Goal: Task Accomplishment & Management: Use online tool/utility

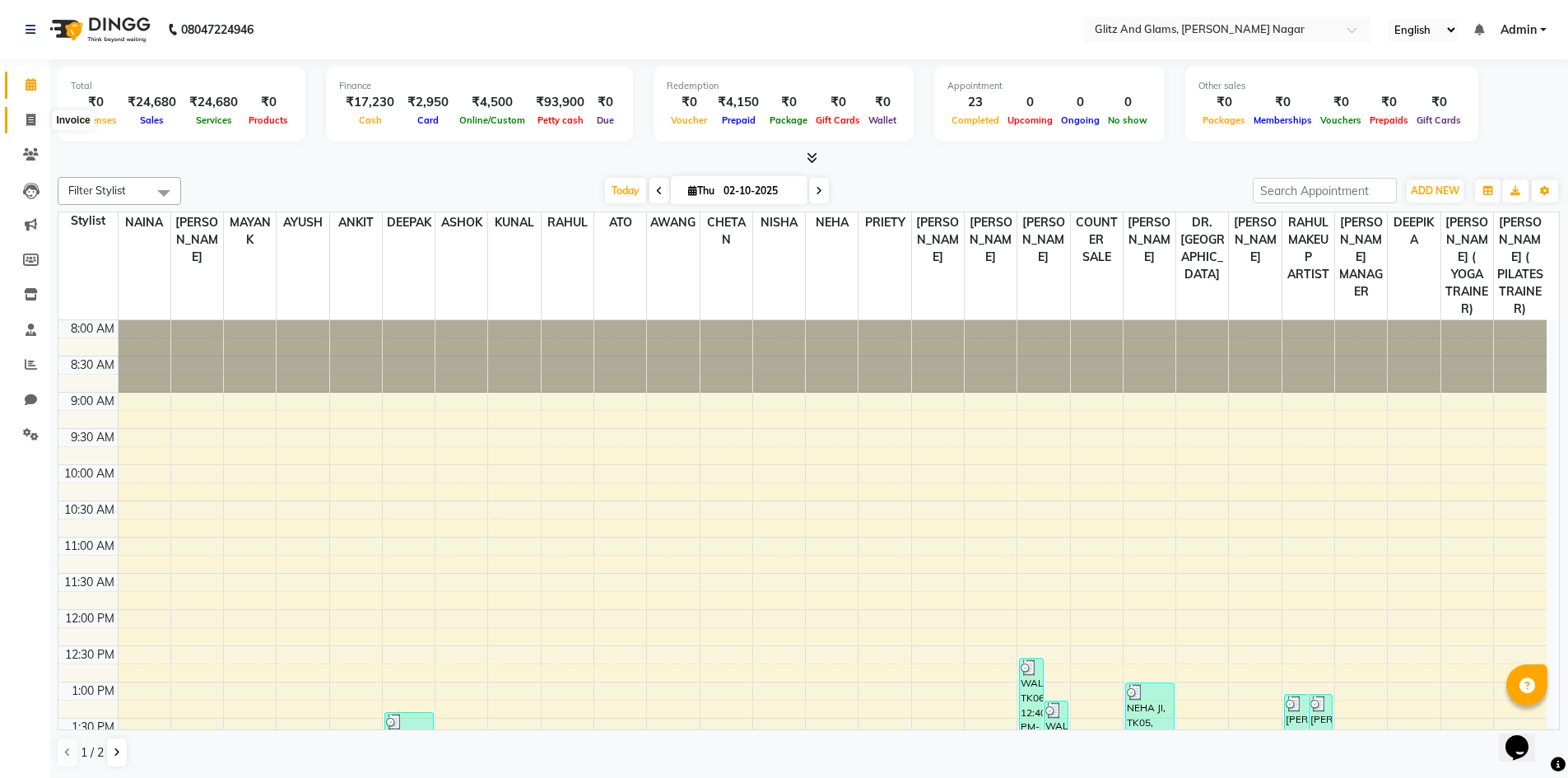
click at [30, 119] on icon at bounding box center [30, 120] width 9 height 12
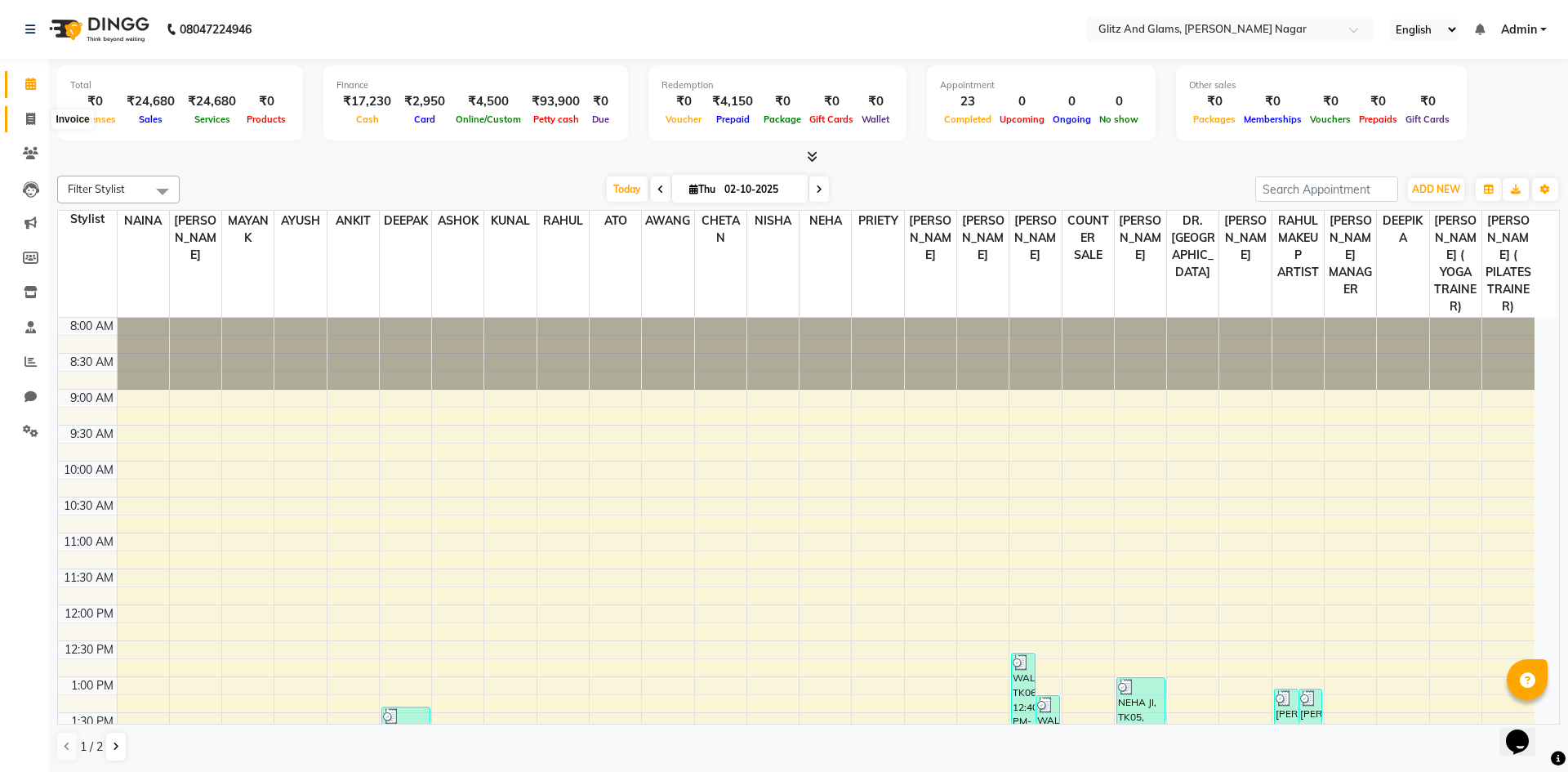
select select "service"
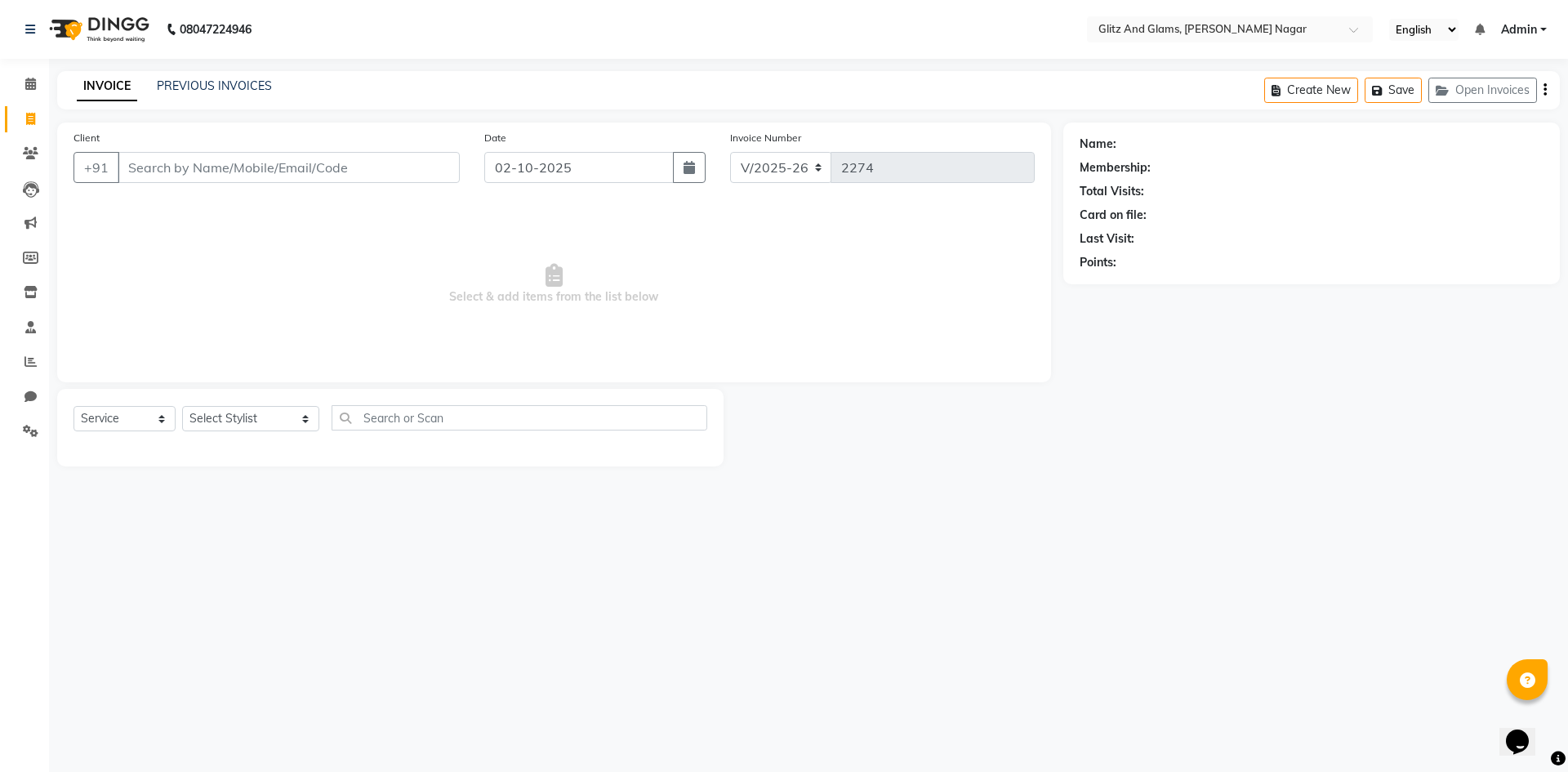
drag, startPoint x: 175, startPoint y: 165, endPoint x: 158, endPoint y: 152, distance: 21.4
click at [173, 165] on input "Client" at bounding box center [288, 166] width 342 height 31
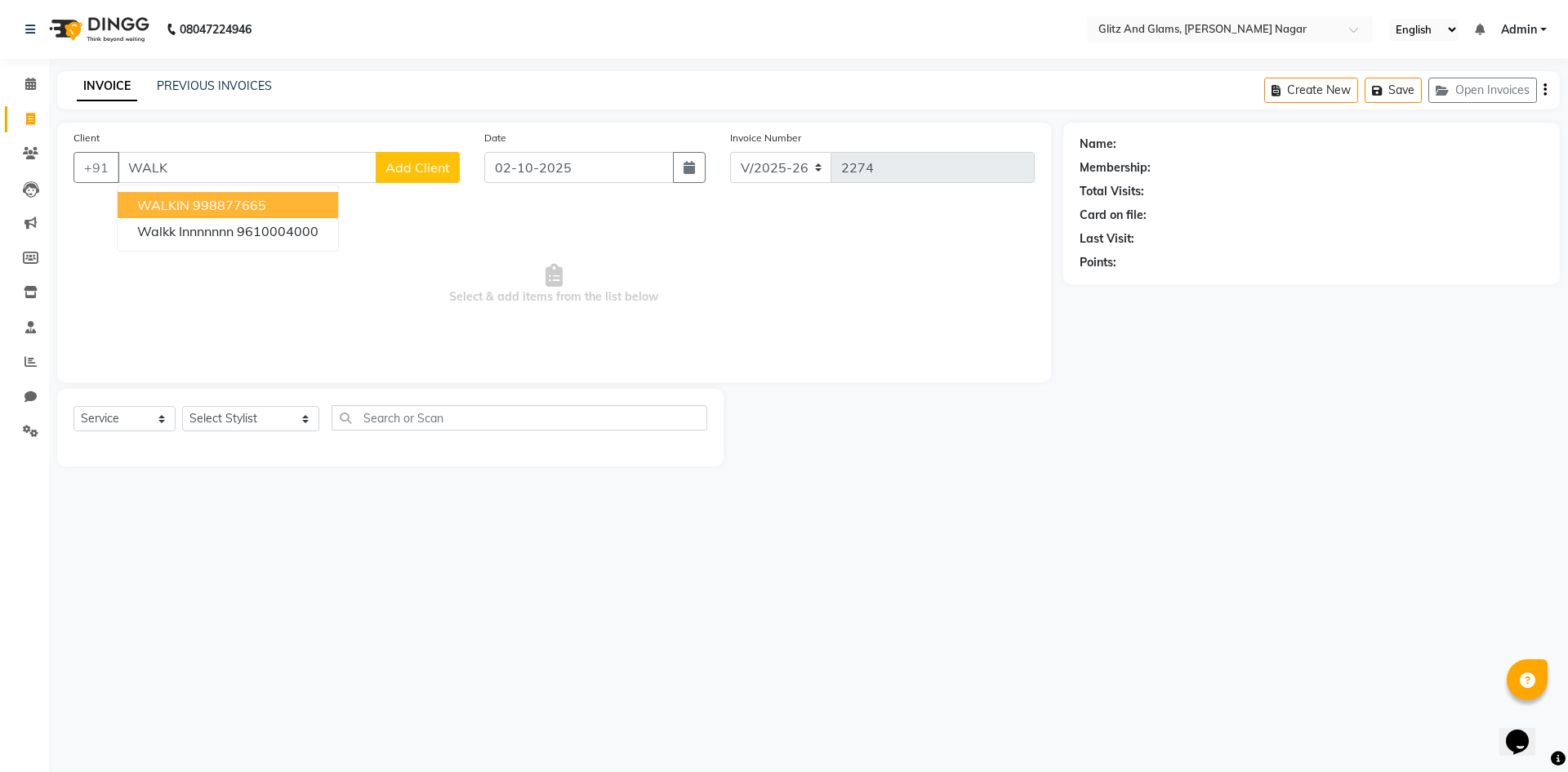
click at [200, 214] on button "WALKIN 998877665" at bounding box center [228, 205] width 220 height 26
type input "998877665"
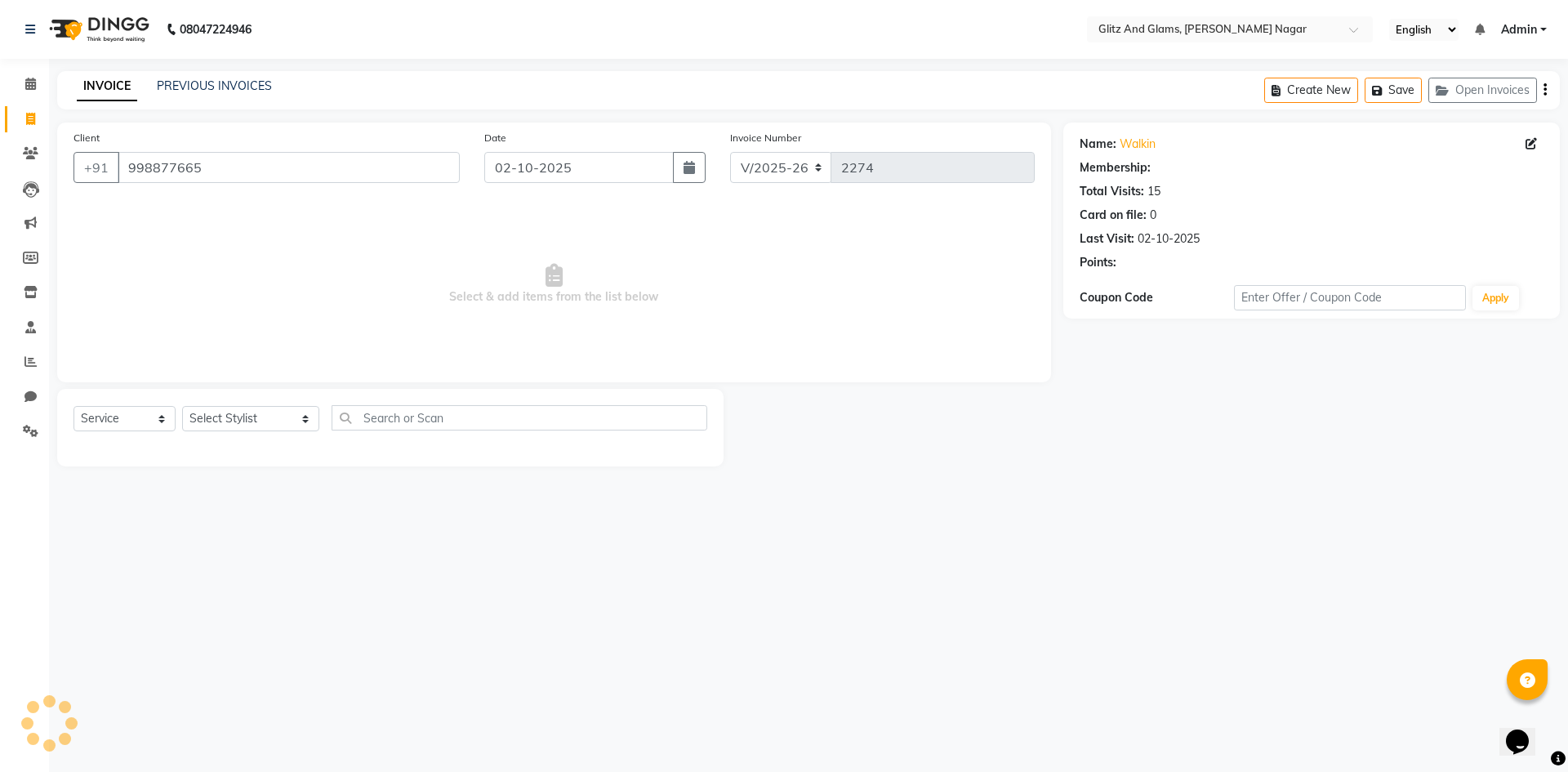
select select "1: Object"
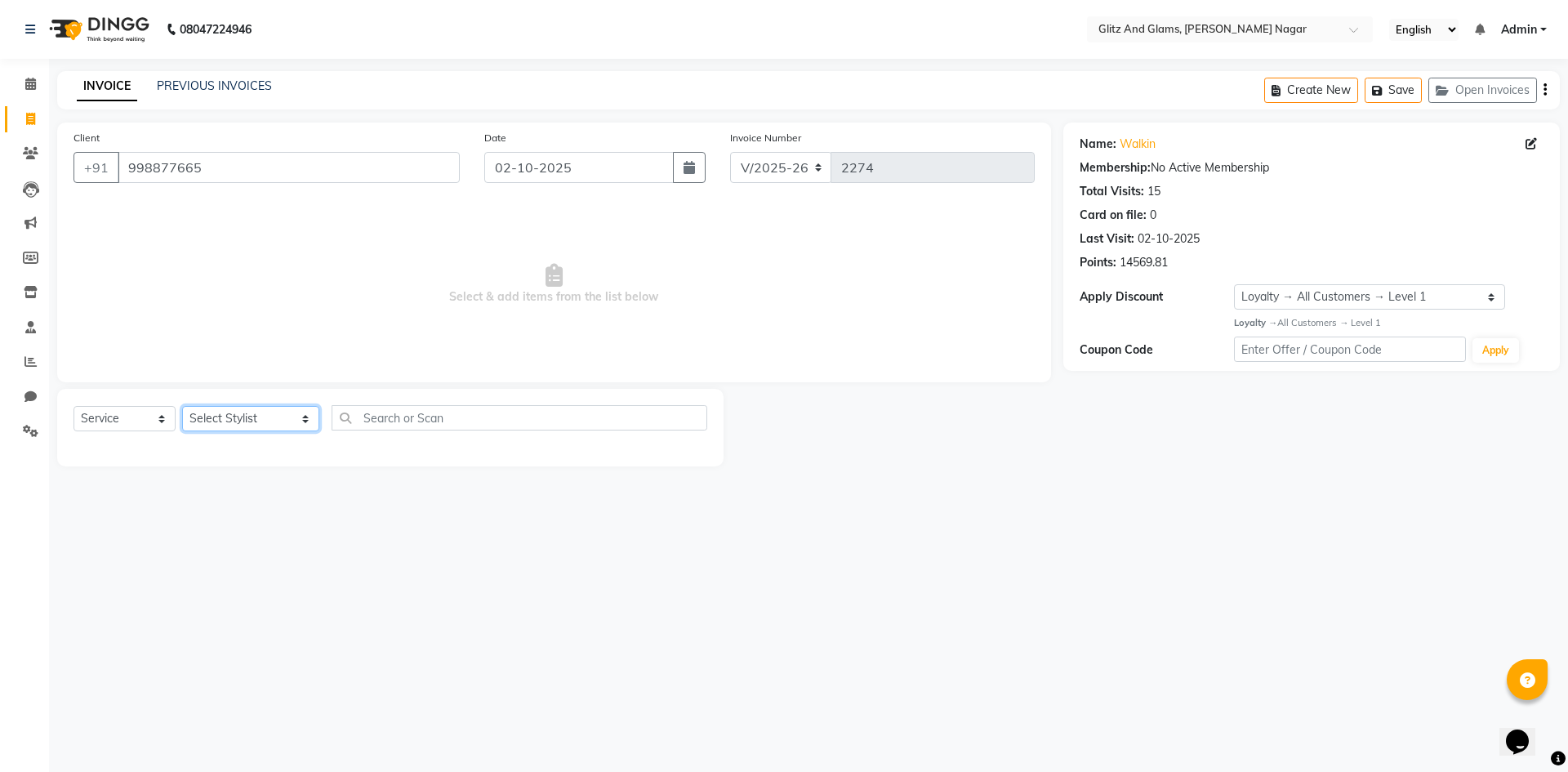
click at [254, 414] on select "Select Stylist [PERSON_NAME] [PERSON_NAME] ANKIT ASHOK ATO [PERSON_NAME] CHETAN…" at bounding box center [251, 419] width 137 height 26
select select "80524"
click at [182, 406] on select "Select Stylist [PERSON_NAME] [PERSON_NAME] ANKIT ASHOK ATO [PERSON_NAME] CHETAN…" at bounding box center [251, 419] width 137 height 26
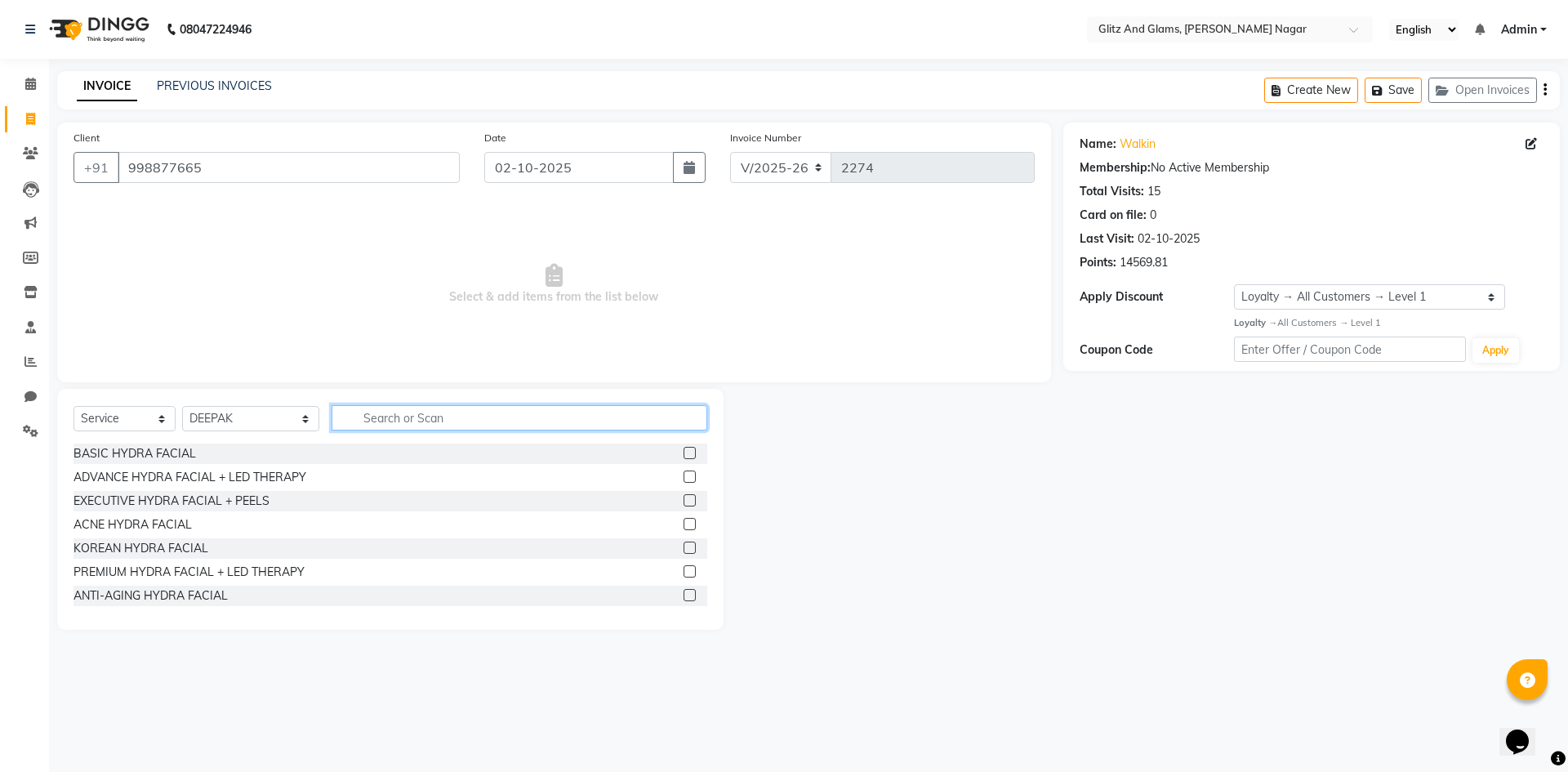
click at [451, 420] on input "text" at bounding box center [519, 418] width 376 height 26
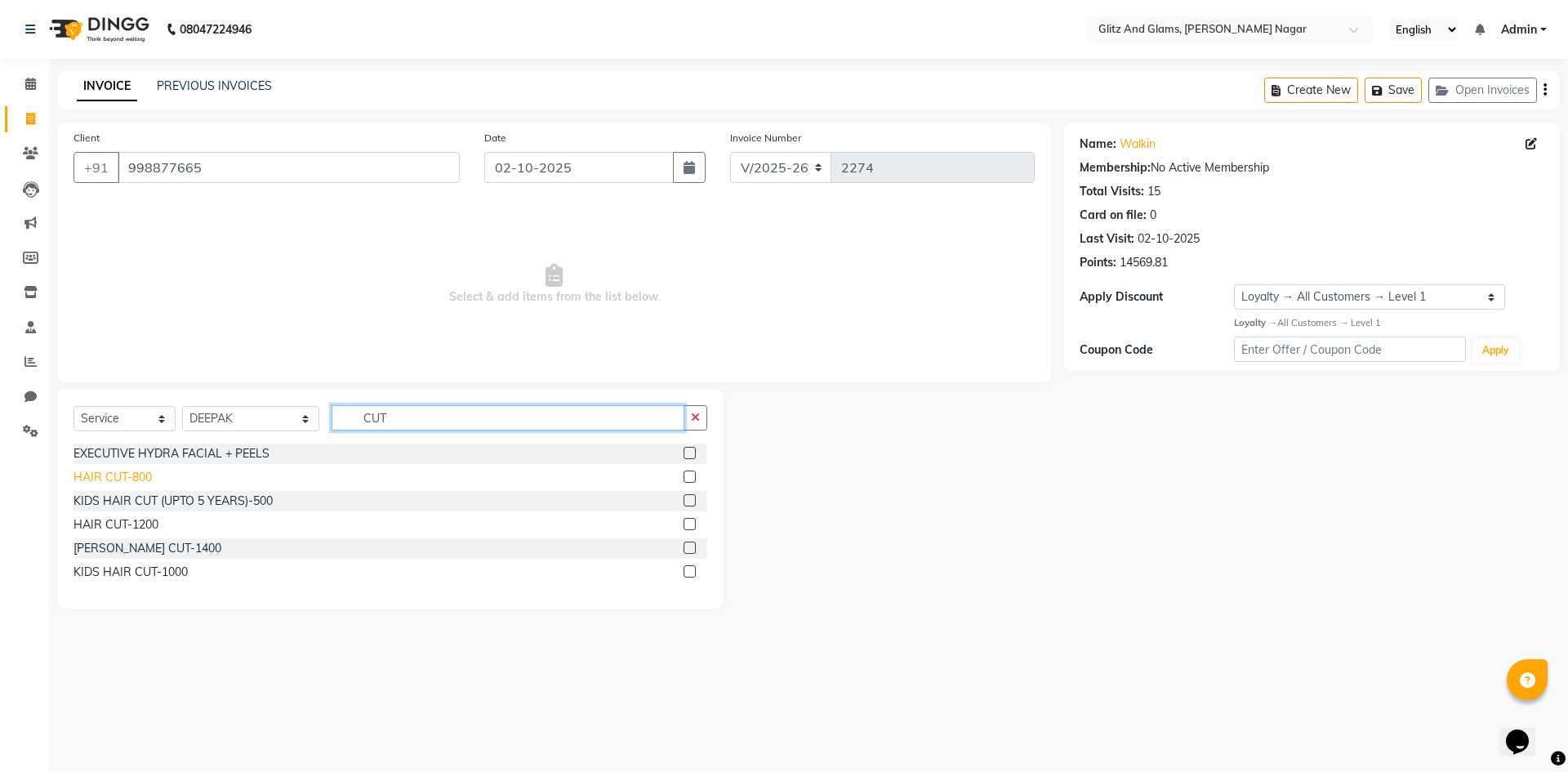
type input "CUT"
click at [104, 483] on div "HAIR CUT-800" at bounding box center [112, 477] width 78 height 17
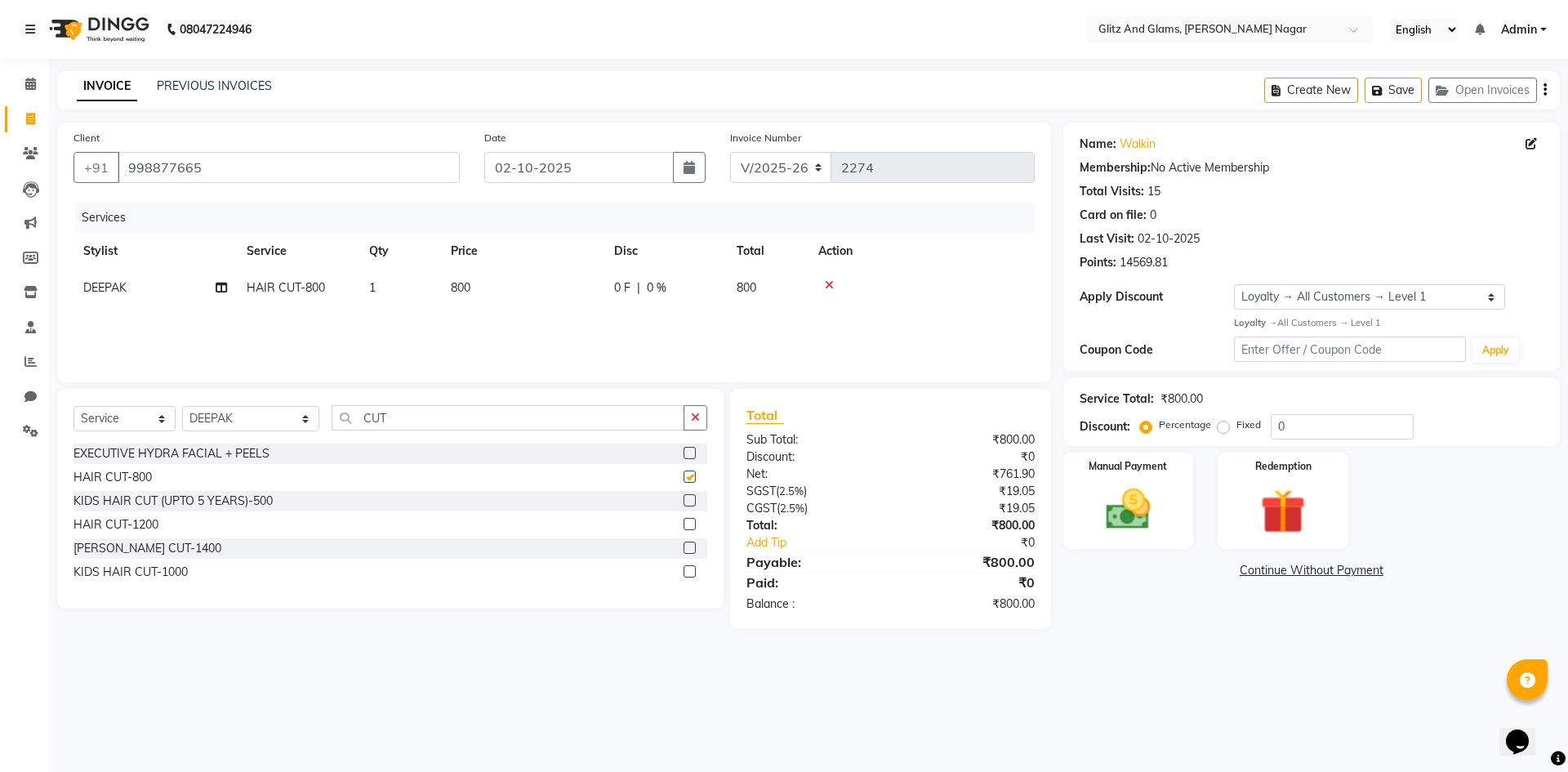
checkbox input "false"
click at [241, 411] on select "Select Stylist [PERSON_NAME] [PERSON_NAME] ANKIT ASHOK ATO [PERSON_NAME] CHETAN…" at bounding box center [251, 419] width 137 height 26
select select "80533"
click at [182, 406] on select "Select Stylist [PERSON_NAME] [PERSON_NAME] ANKIT ASHOK ATO [PERSON_NAME] CHETAN…" at bounding box center [251, 419] width 137 height 26
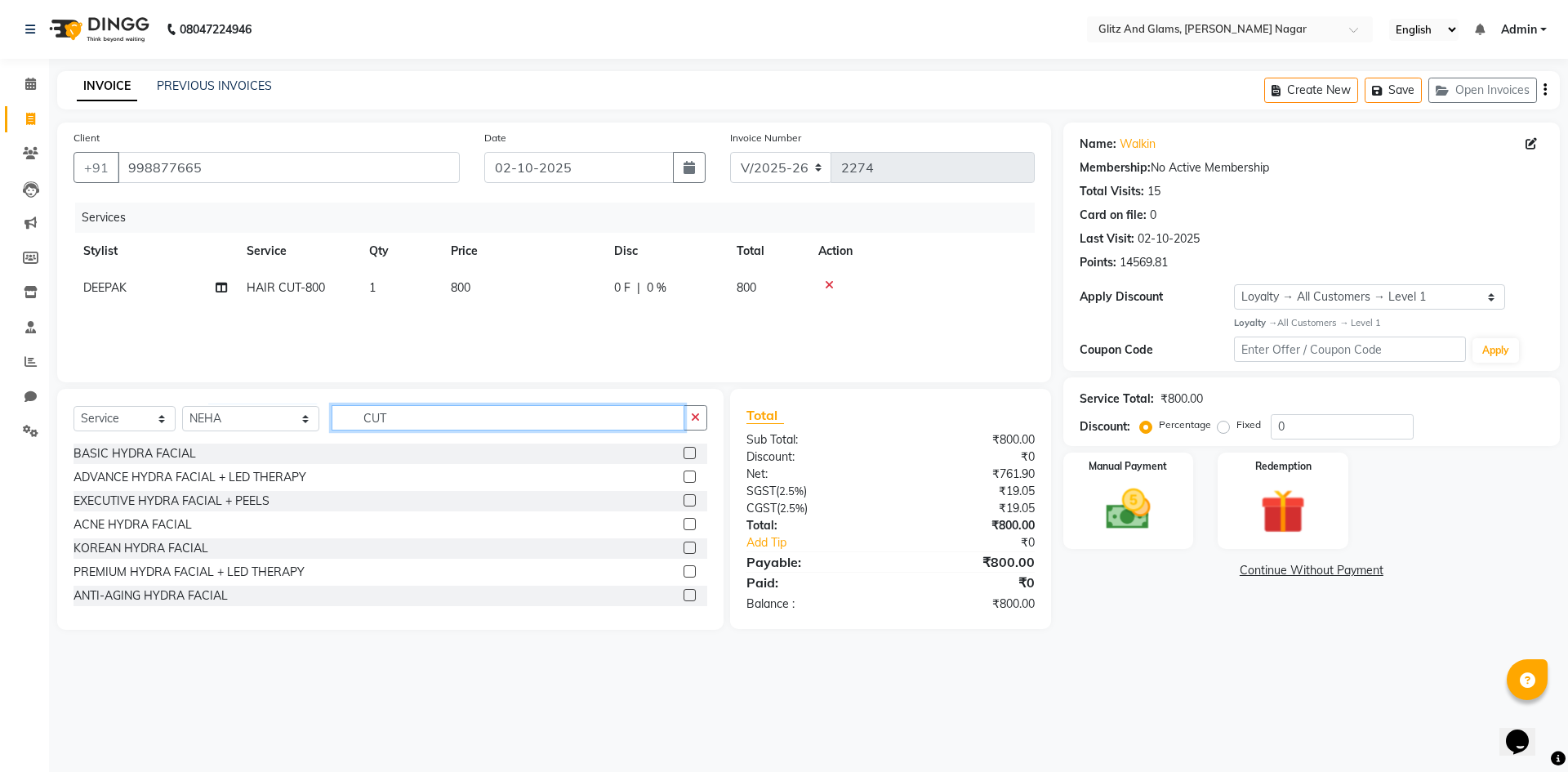
click at [420, 406] on input "CUT" at bounding box center [508, 418] width 353 height 26
type input "C"
type input "THRE"
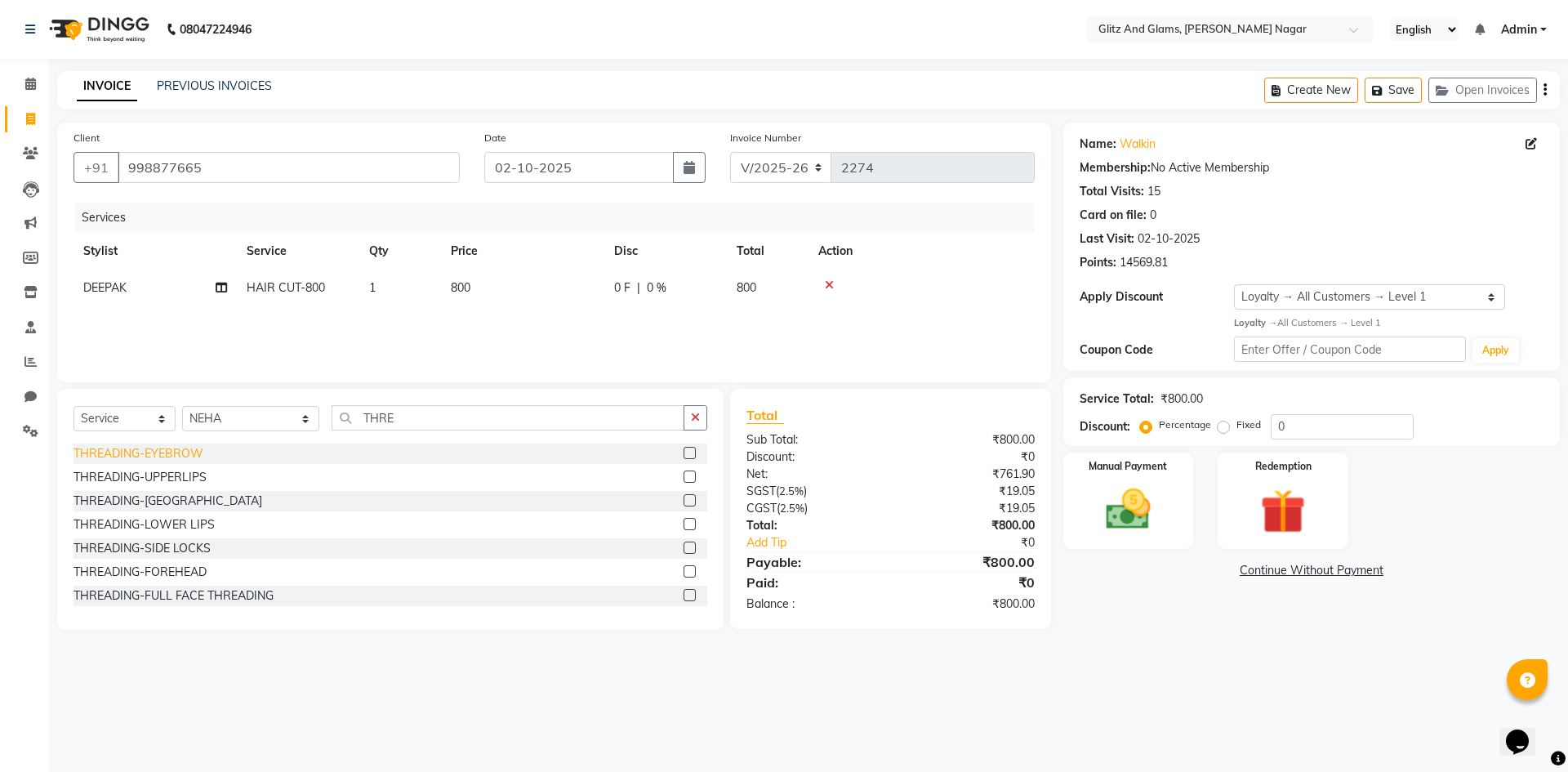
click at [140, 457] on div "THREADING-EYEBROW" at bounding box center [138, 453] width 130 height 17
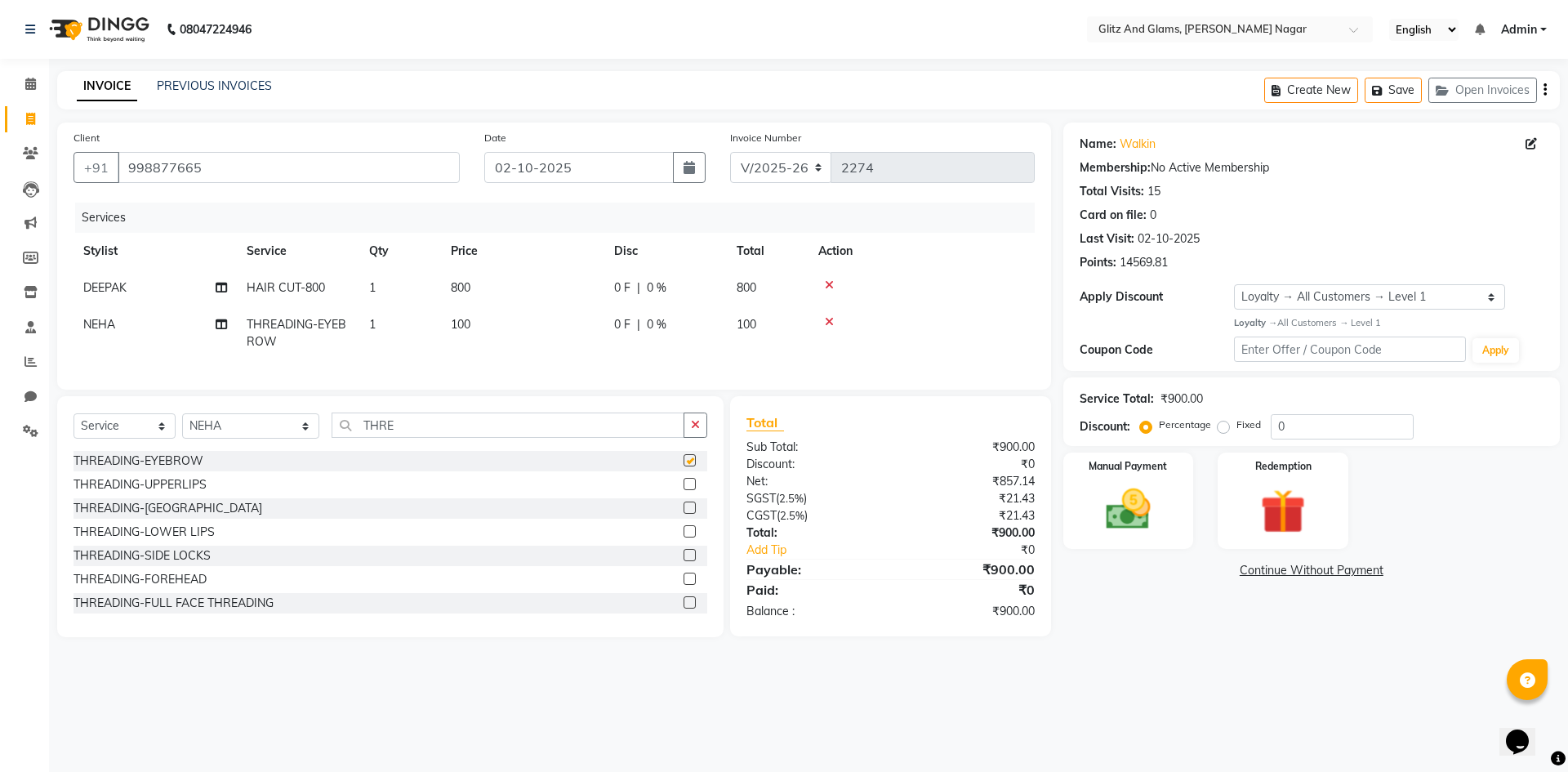
checkbox input "false"
click at [508, 338] on td "100" at bounding box center [522, 333] width 164 height 54
select select "80533"
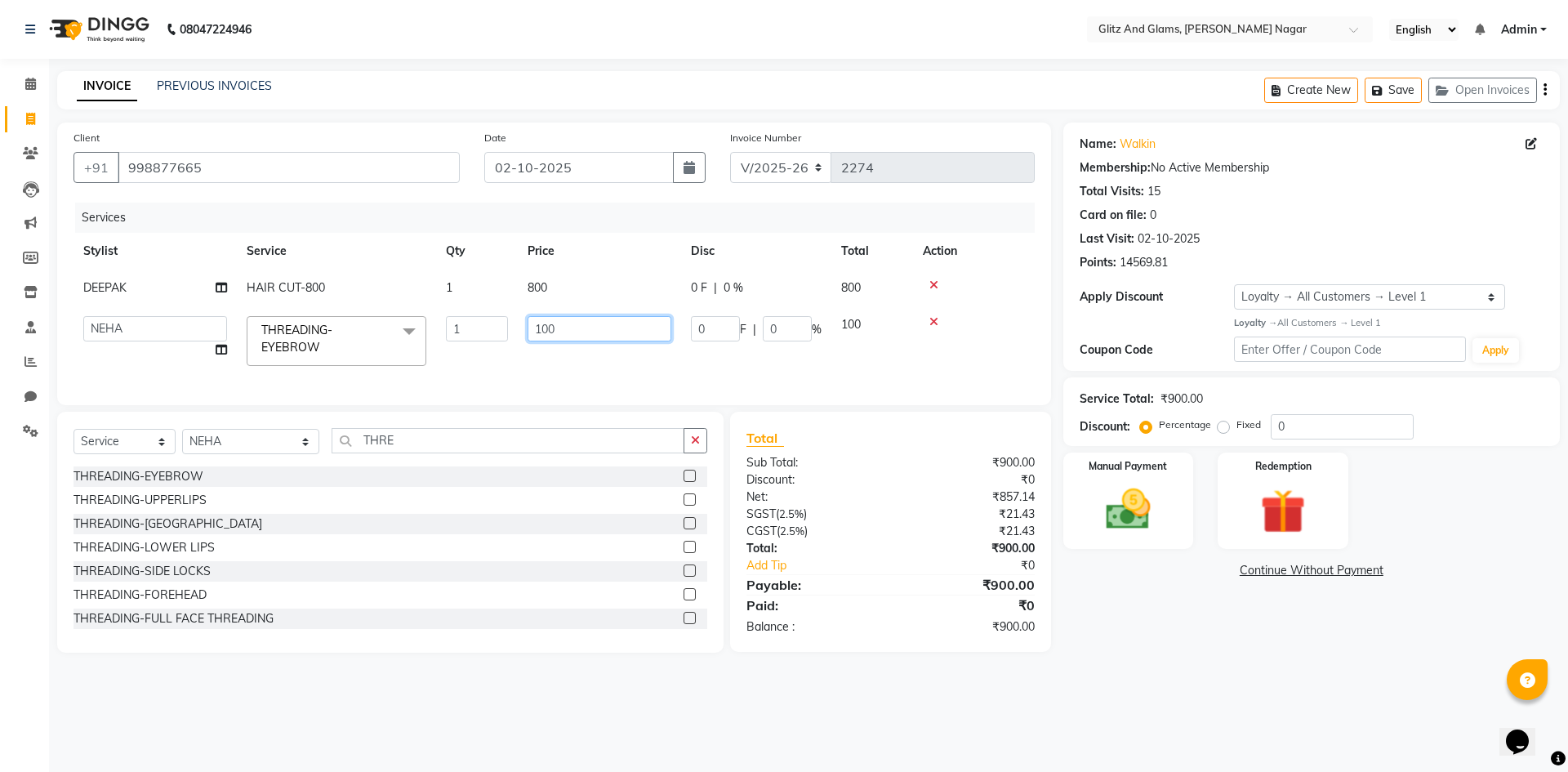
click at [528, 329] on input "100" at bounding box center [599, 329] width 144 height 26
click at [559, 325] on input "100" at bounding box center [599, 329] width 144 height 26
type input "1"
type input "80"
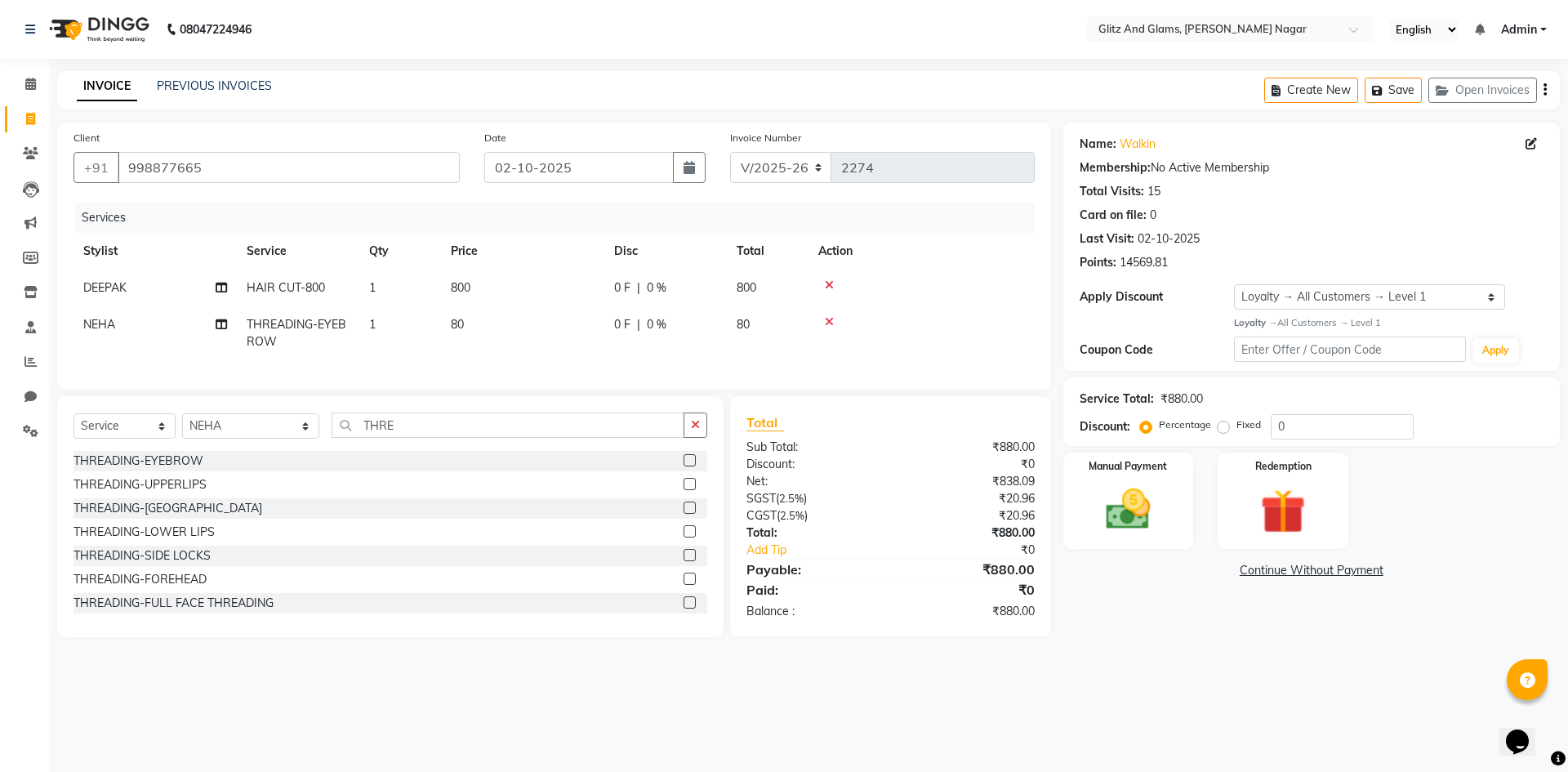
click at [937, 361] on div "Services Stylist Service Qty Price Disc Total Action DEEPAK HAIR CUT-800 1 800 …" at bounding box center [554, 287] width 961 height 170
click at [1099, 512] on img at bounding box center [1128, 509] width 76 height 54
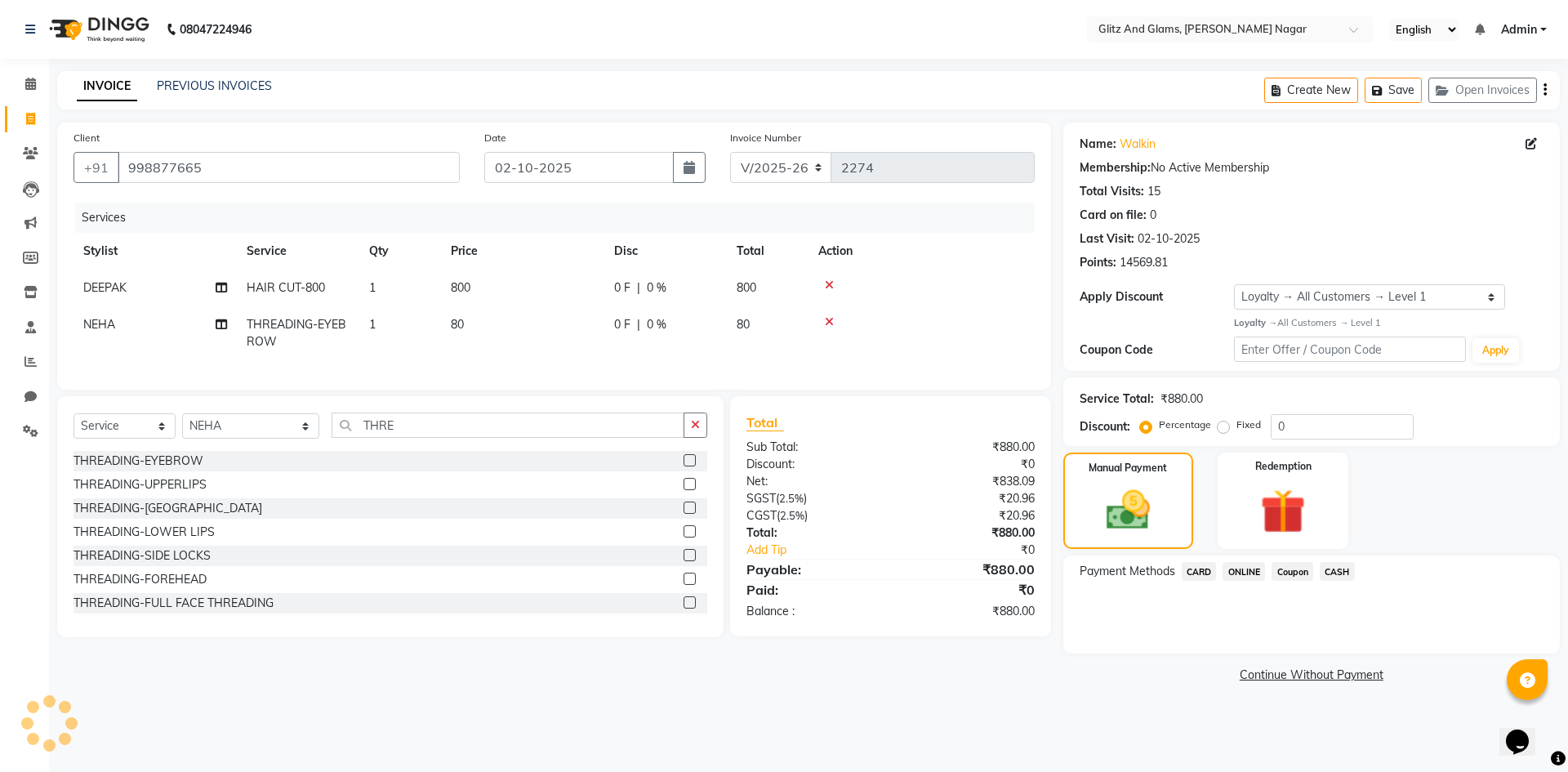
click at [1254, 573] on span "ONLINE" at bounding box center [1244, 571] width 43 height 19
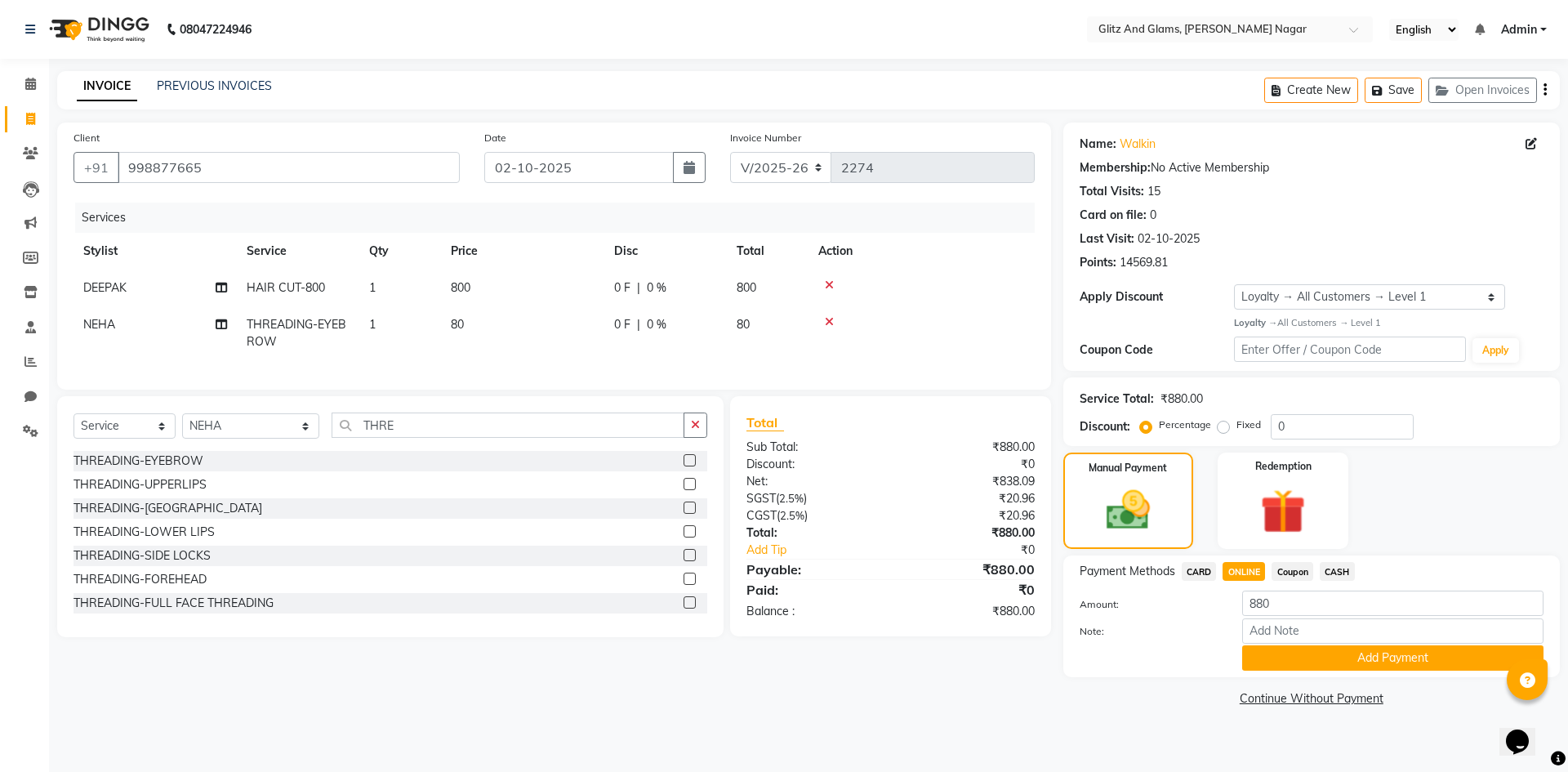
click at [1271, 652] on button "Add Payment" at bounding box center [1393, 658] width 301 height 26
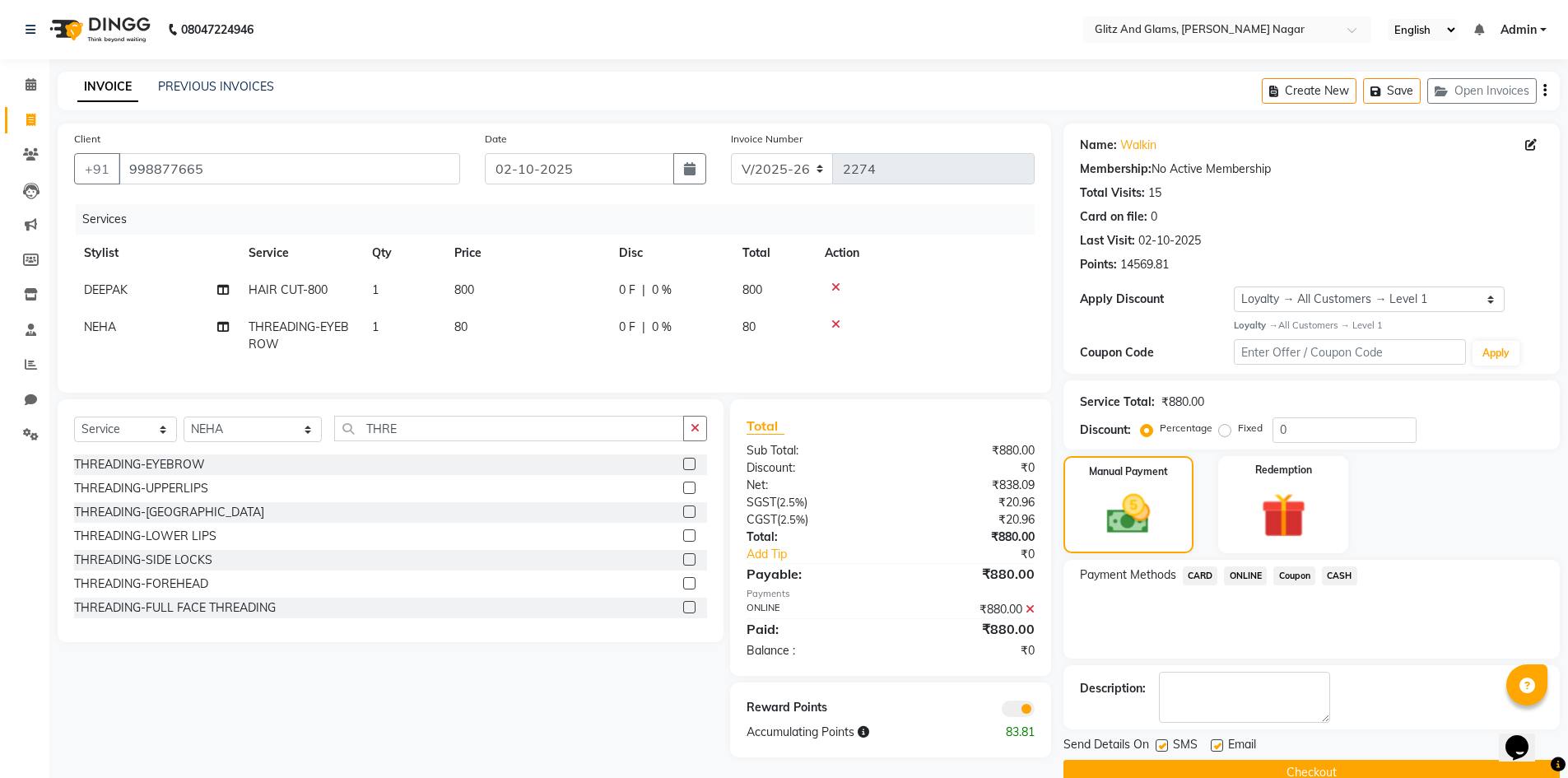
click at [1221, 760] on button "Checkout" at bounding box center [1311, 773] width 496 height 26
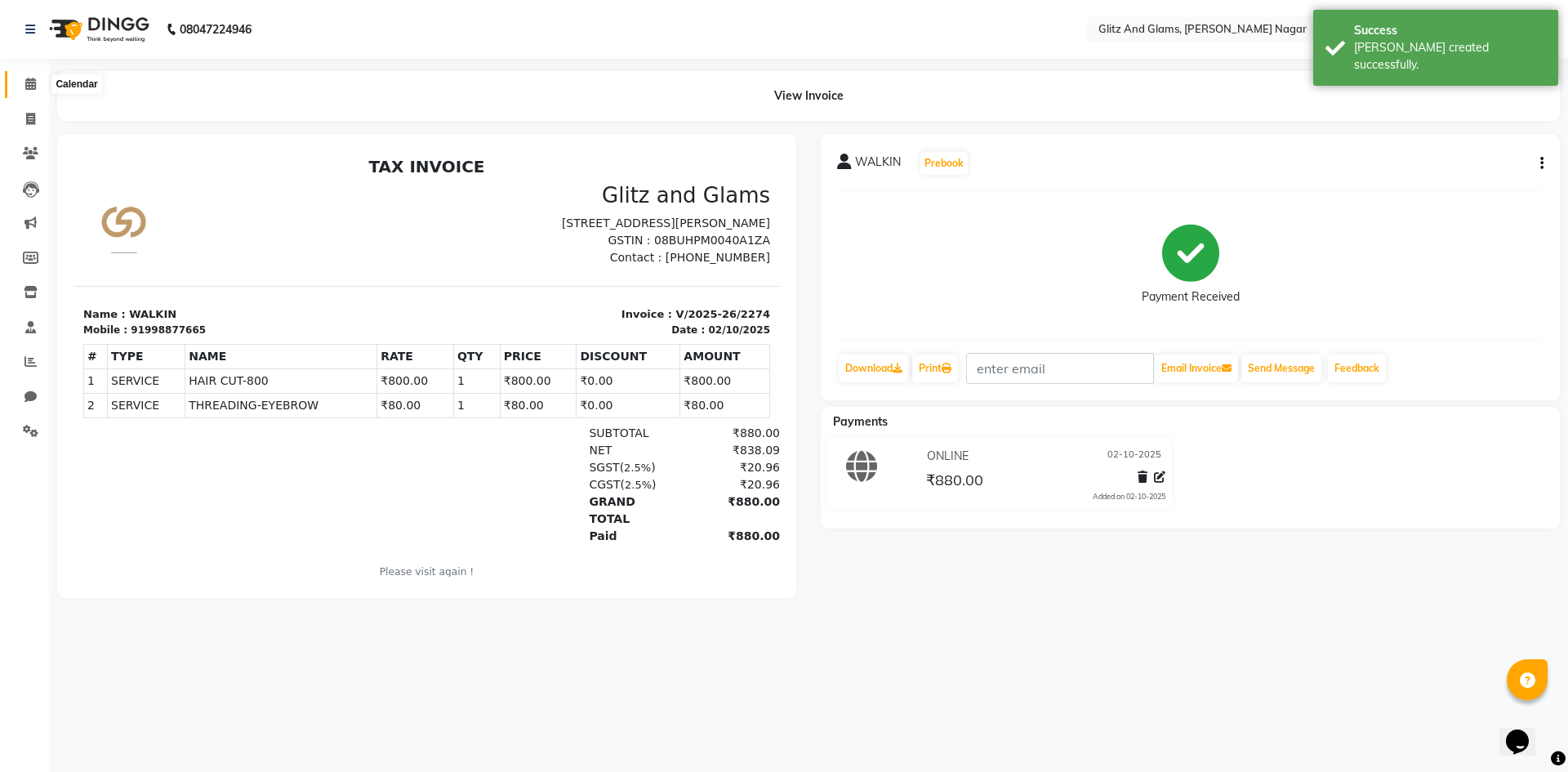
click at [24, 85] on span at bounding box center [30, 84] width 29 height 19
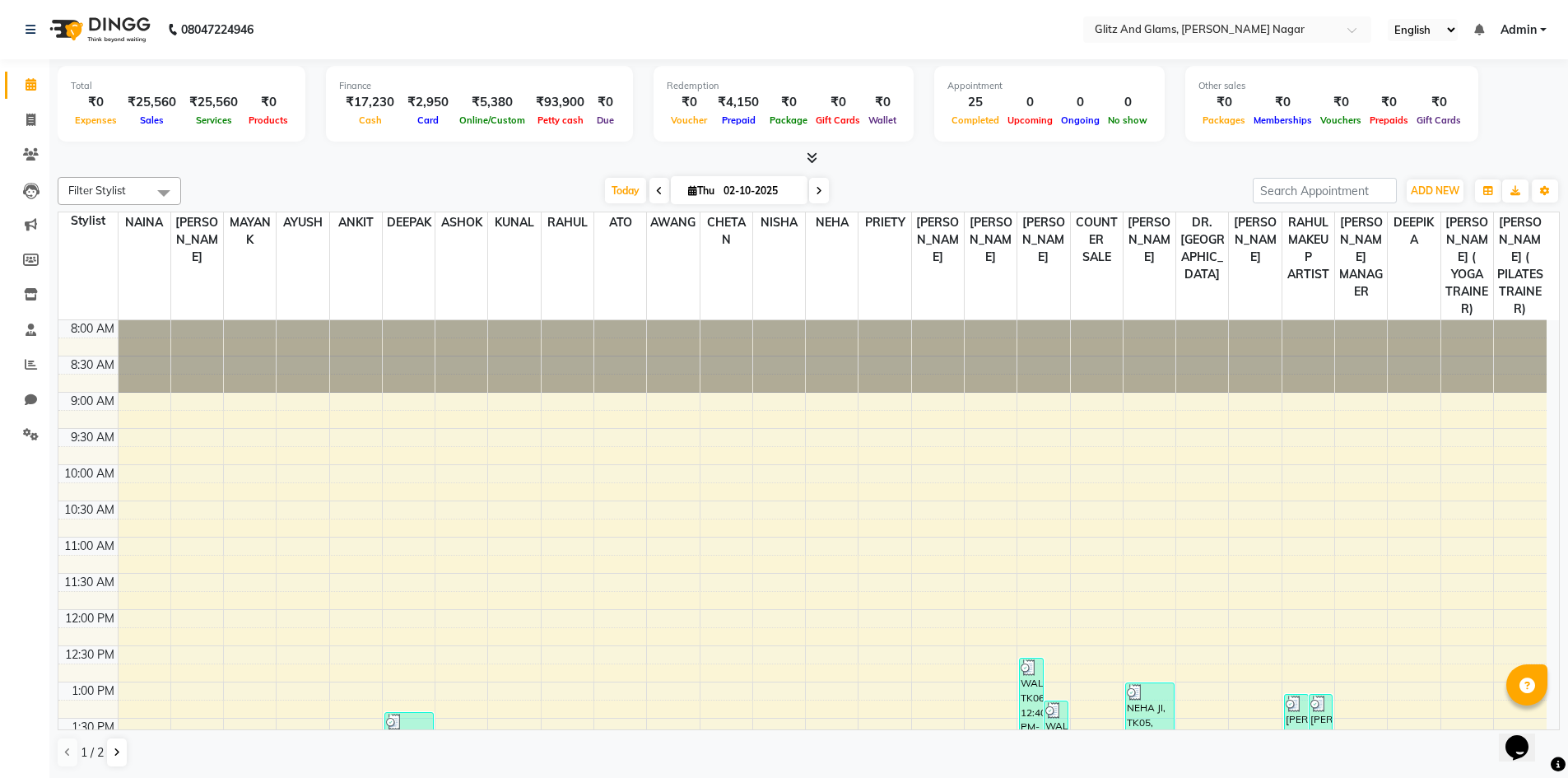
click at [808, 162] on icon at bounding box center [812, 158] width 11 height 12
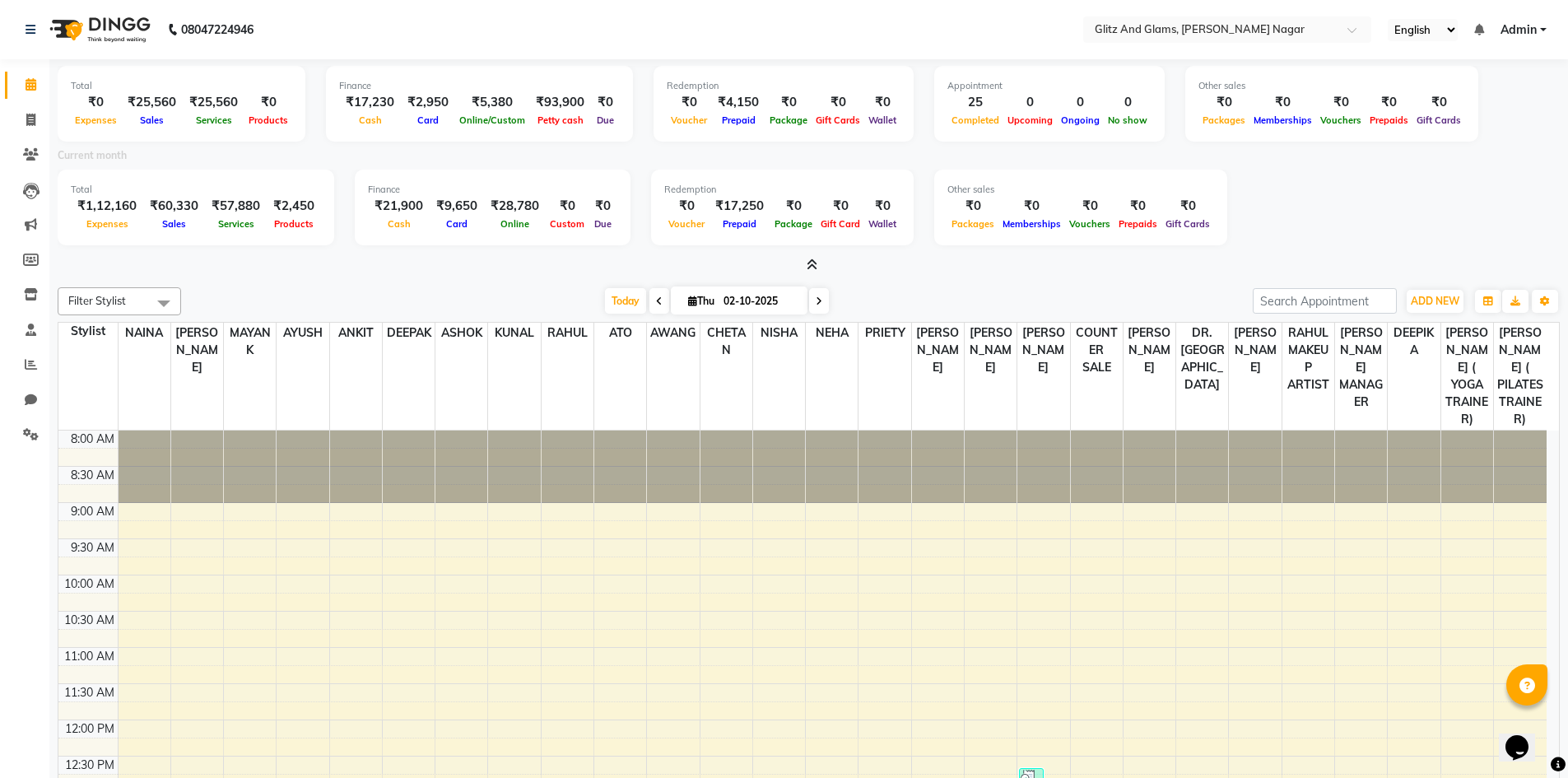
click at [807, 261] on icon at bounding box center [812, 265] width 11 height 12
